Goal: Information Seeking & Learning: Learn about a topic

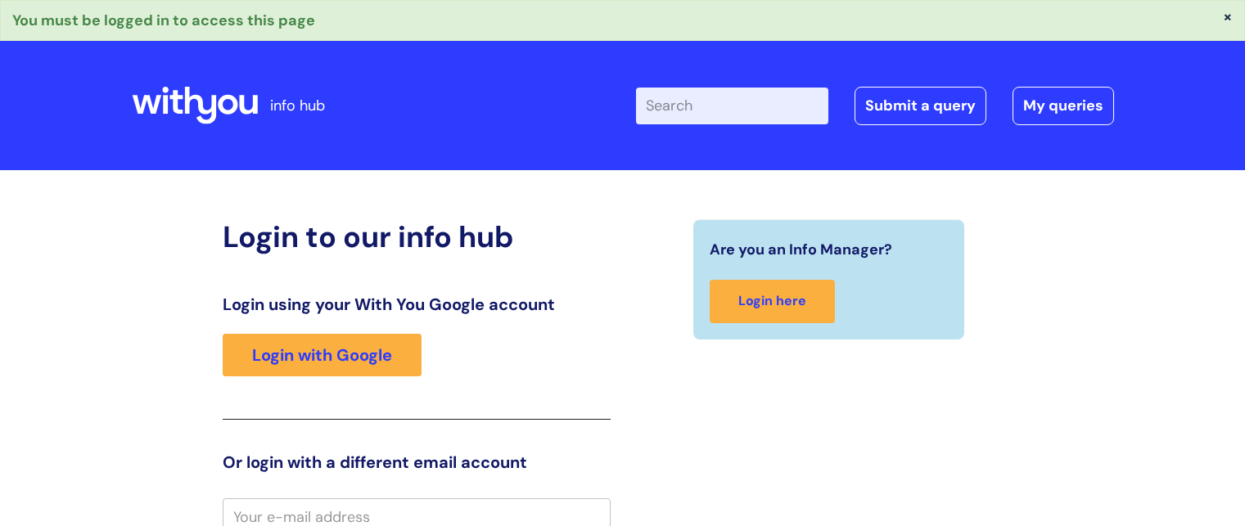
scroll to position [9, 0]
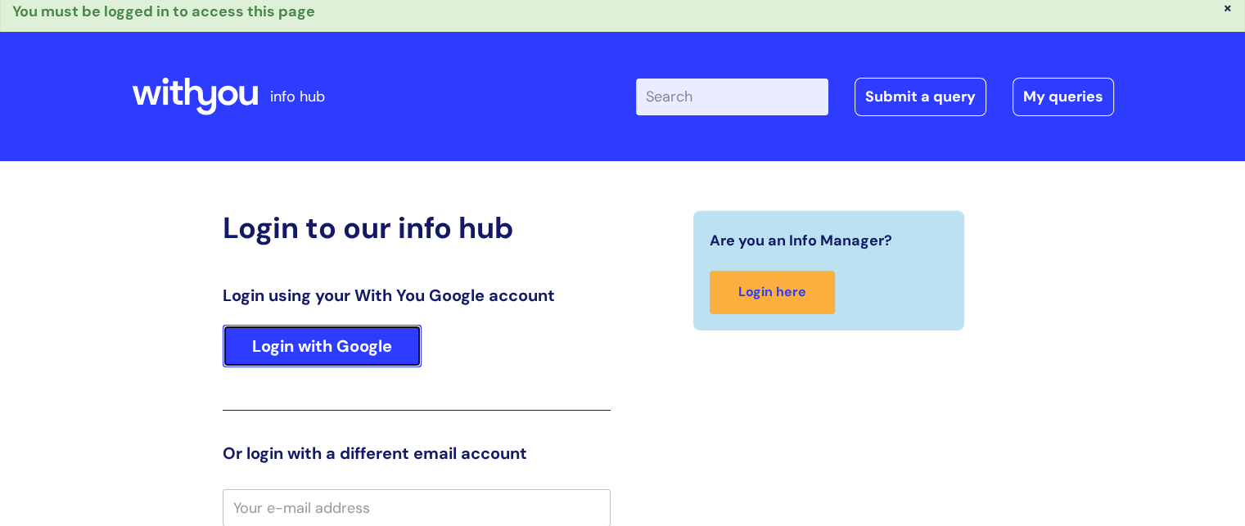
click at [259, 355] on link "Login with Google" at bounding box center [322, 346] width 199 height 43
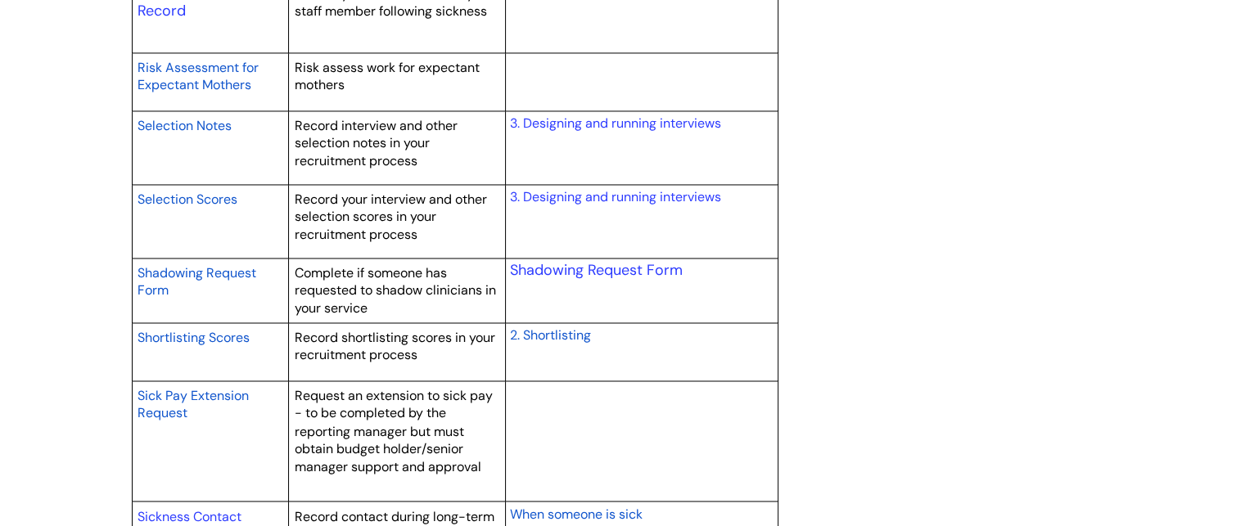
scroll to position [2753, 0]
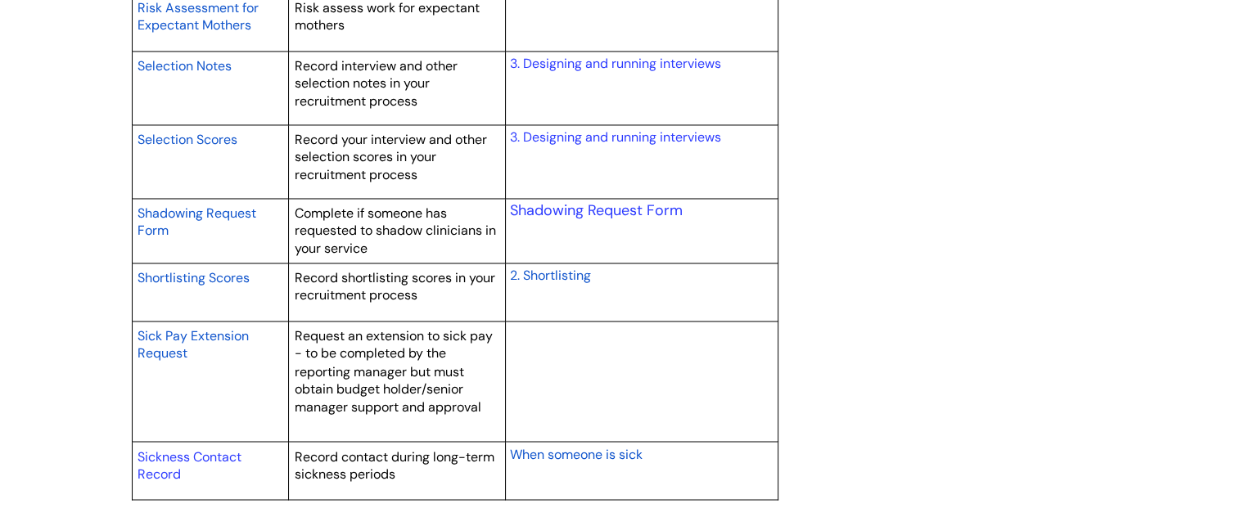
click at [195, 340] on span "Sick Pay Extension Request" at bounding box center [193, 344] width 111 height 35
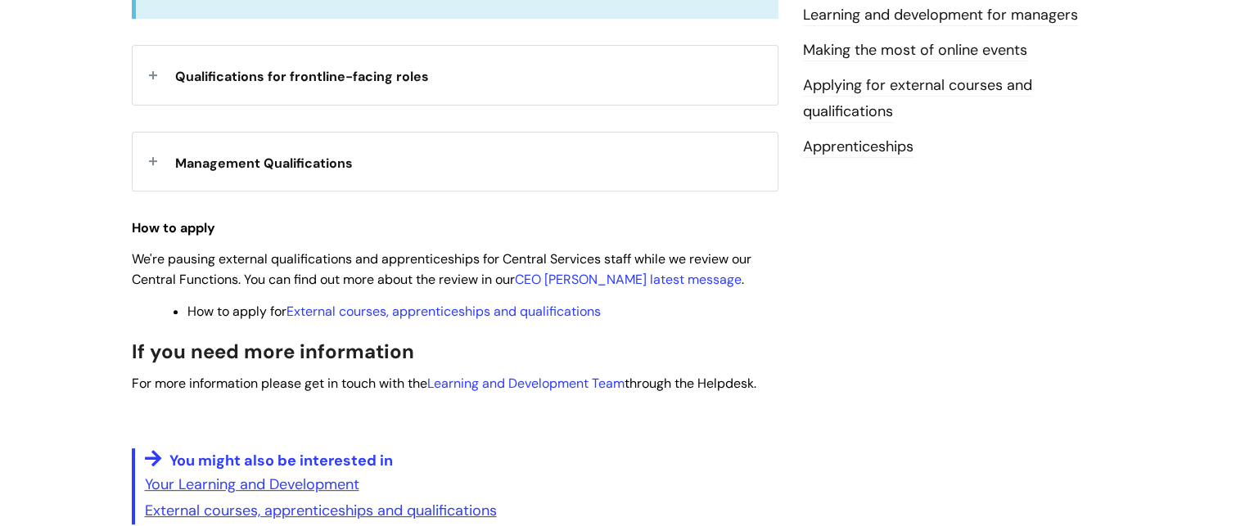
scroll to position [625, 0]
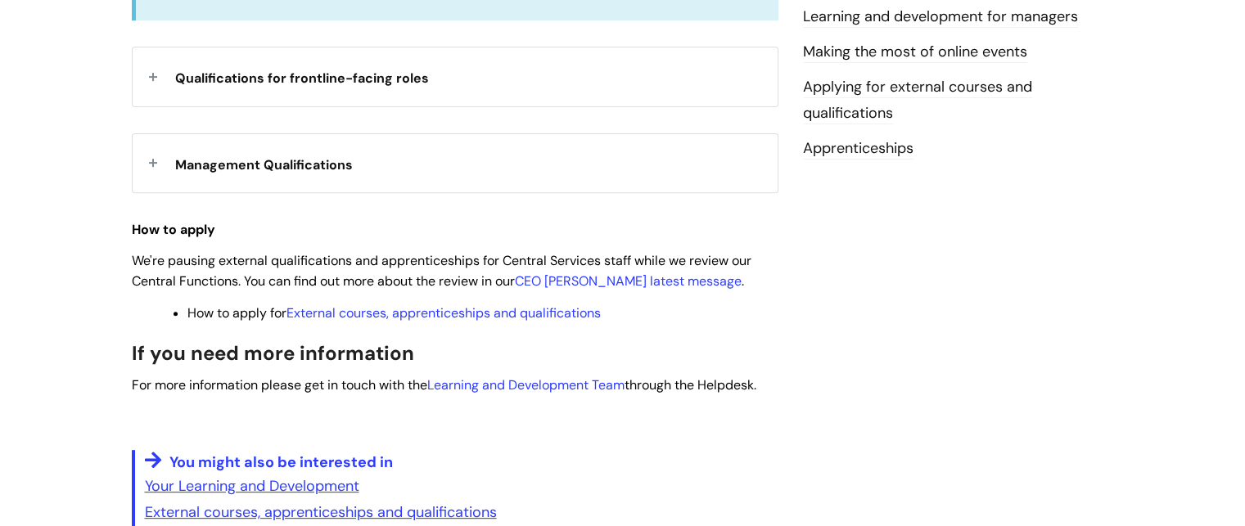
click at [269, 160] on span "Management Qualifications" at bounding box center [264, 164] width 178 height 17
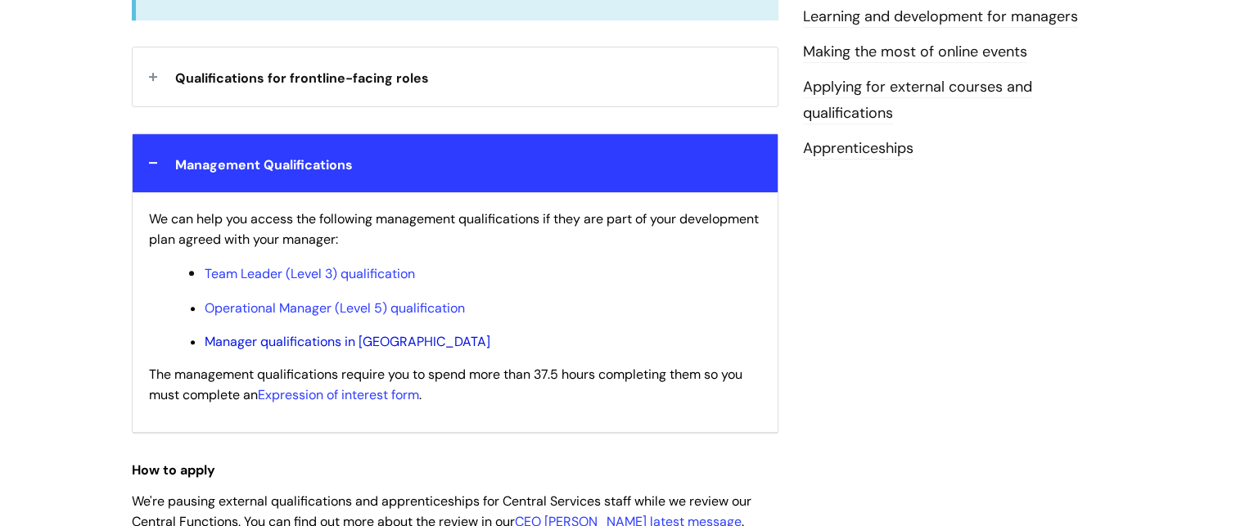
click at [308, 337] on link "Manager qualifications in Scotland" at bounding box center [348, 341] width 286 height 17
click at [363, 300] on link "Operational Manager (Level 5) qualification" at bounding box center [335, 308] width 260 height 17
